Goal: Task Accomplishment & Management: Manage account settings

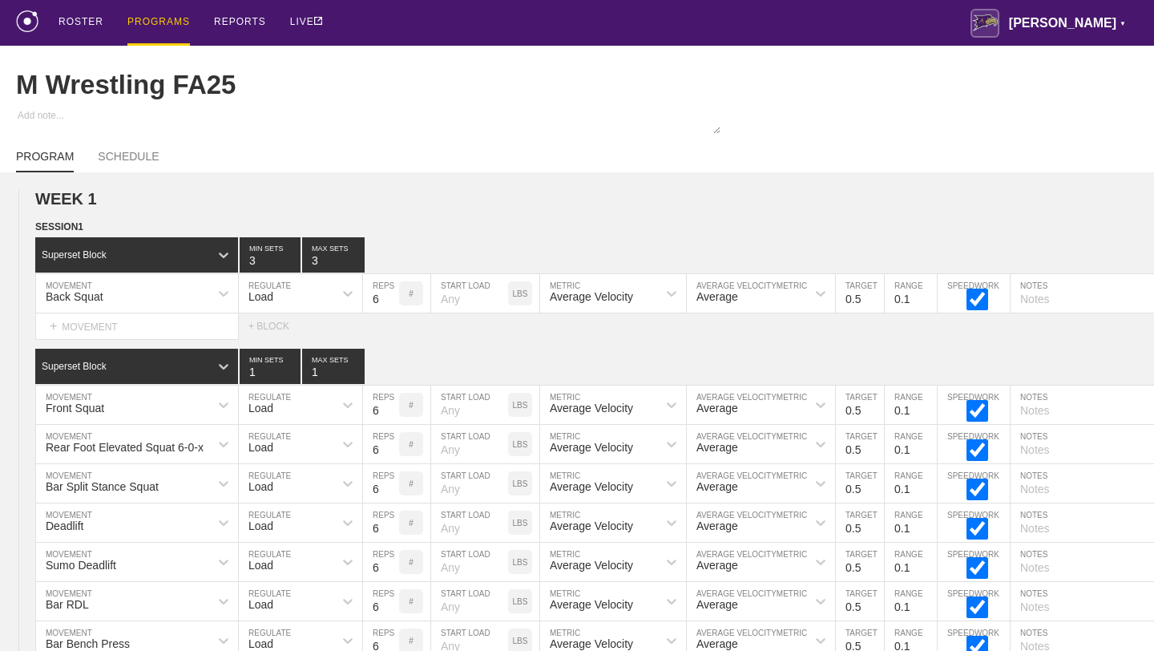
click at [147, 19] on div "PROGRAMS" at bounding box center [158, 23] width 63 height 46
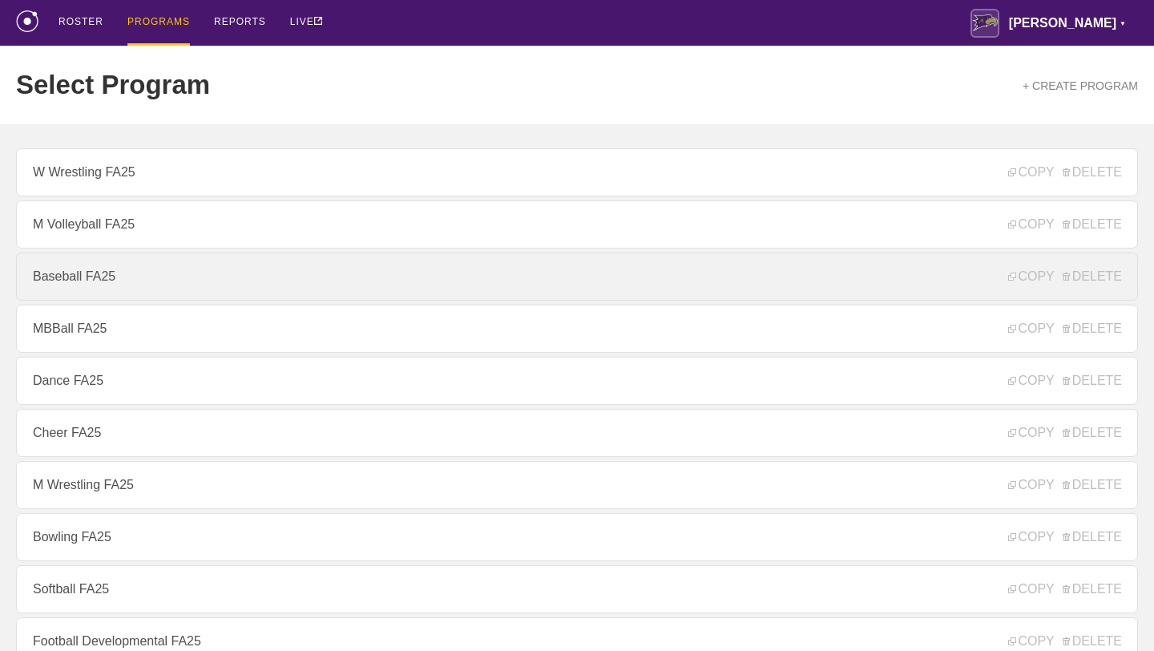
click at [119, 276] on link "Baseball FA25" at bounding box center [577, 276] width 1122 height 48
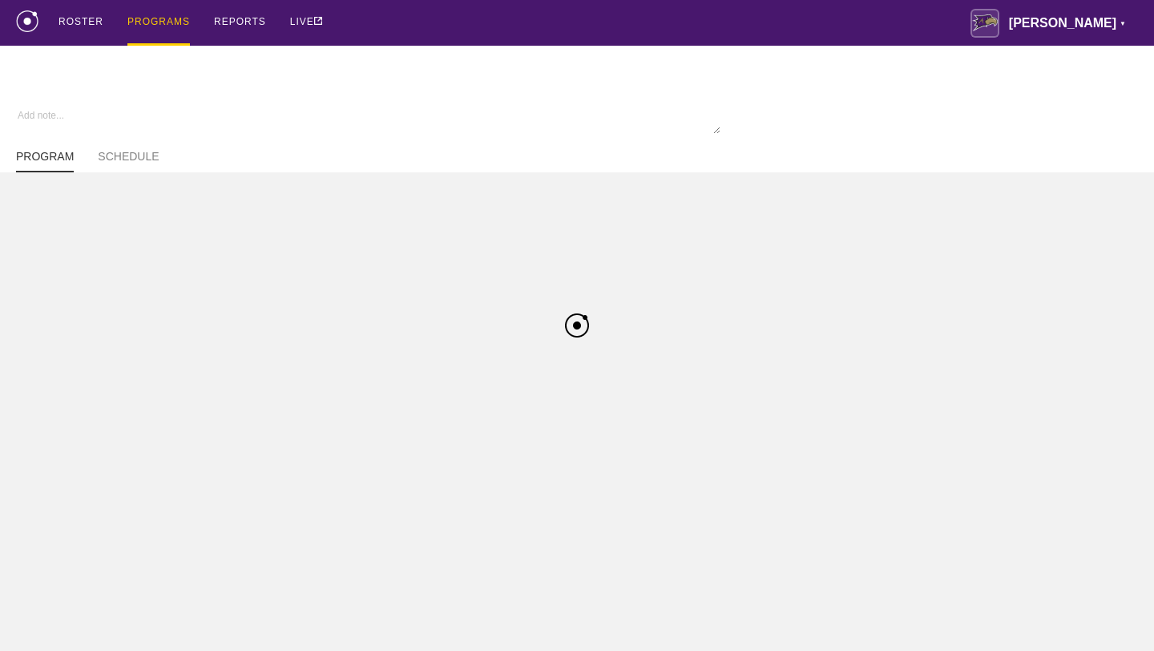
type textarea "x"
type input "Baseball FA25"
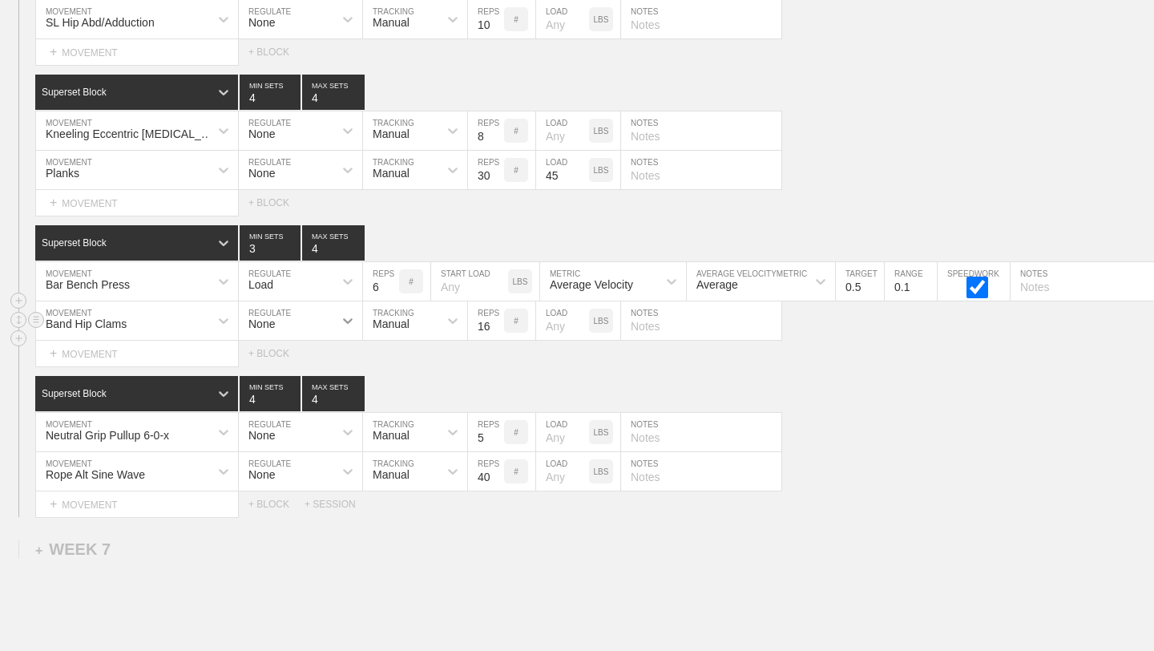
scroll to position [10385, 0]
